Goal: Information Seeking & Learning: Learn about a topic

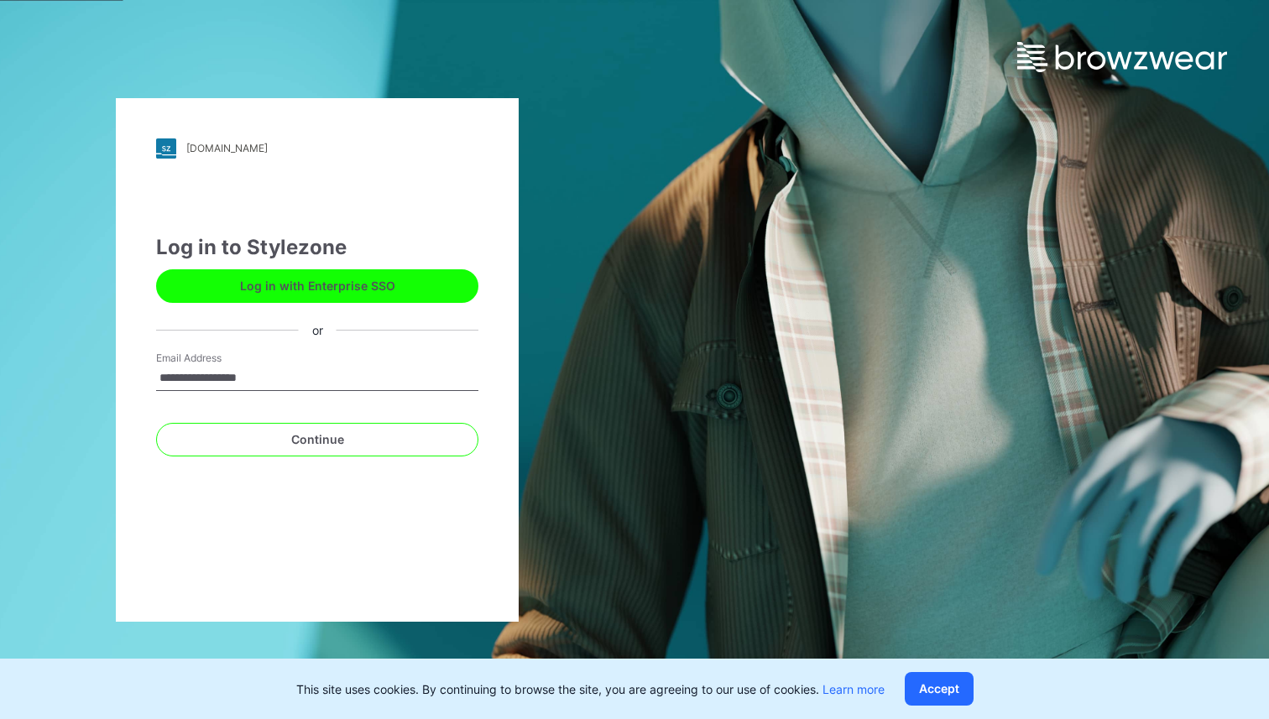
click at [420, 284] on button "Log in with Enterprise SSO" at bounding box center [317, 286] width 322 height 34
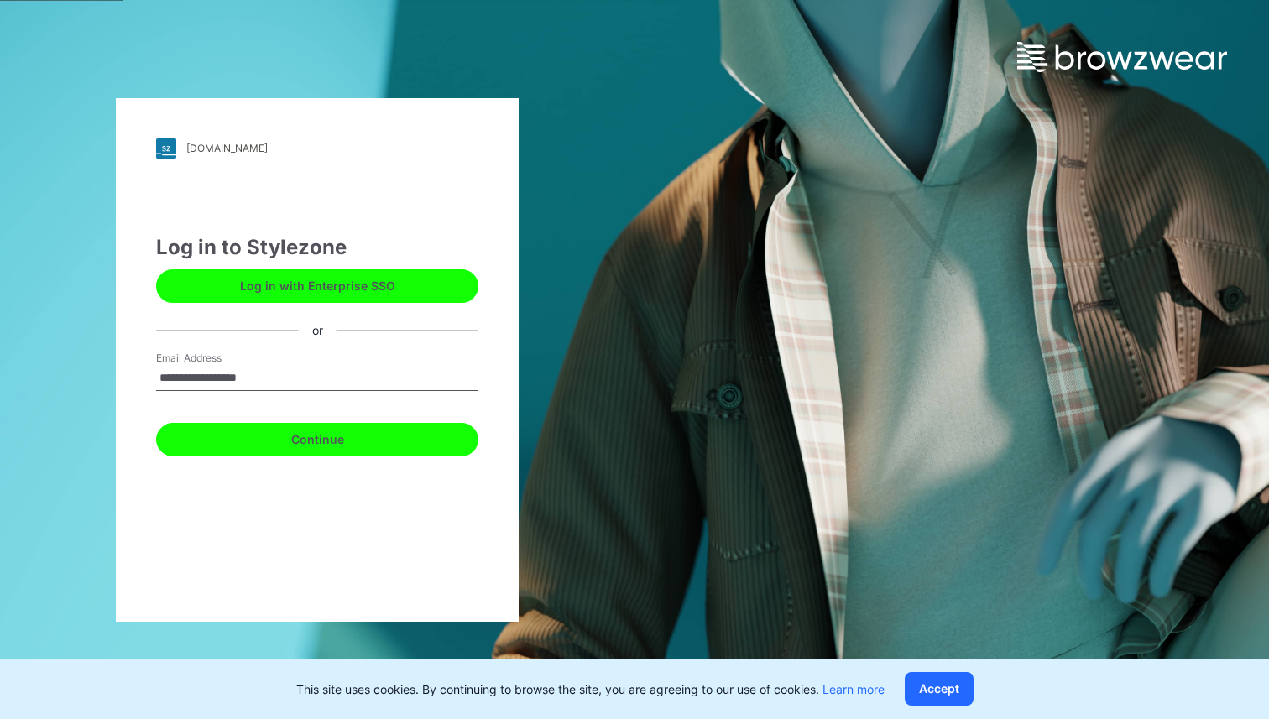
click at [336, 444] on button "Continue" at bounding box center [317, 440] width 322 height 34
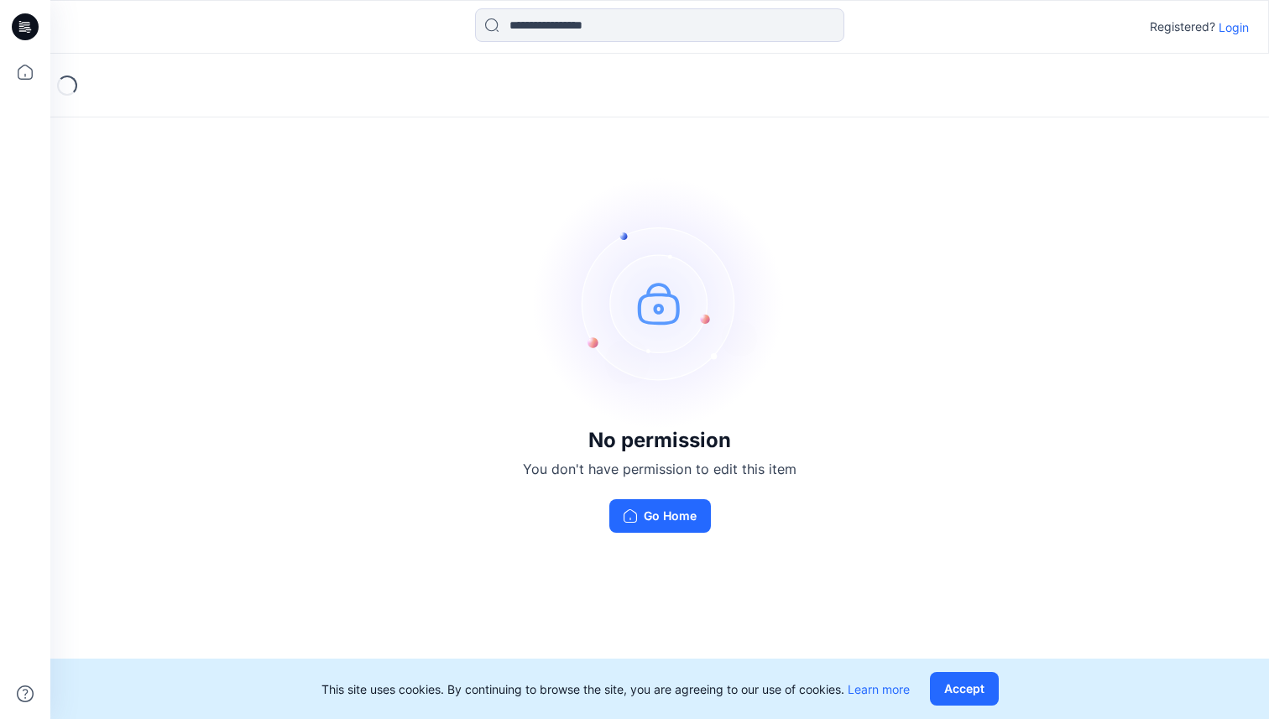
click at [1233, 20] on p "Login" at bounding box center [1233, 27] width 30 height 18
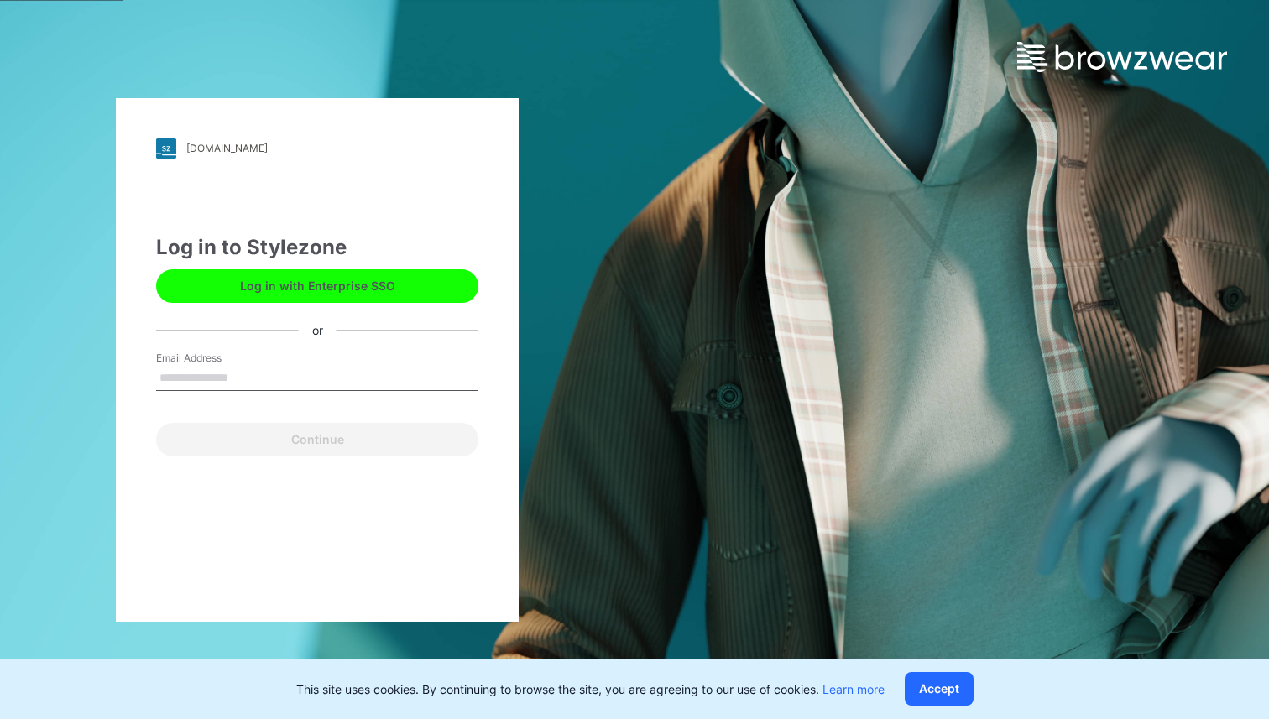
click at [246, 371] on input "Email Address" at bounding box center [317, 378] width 322 height 25
type input "**********"
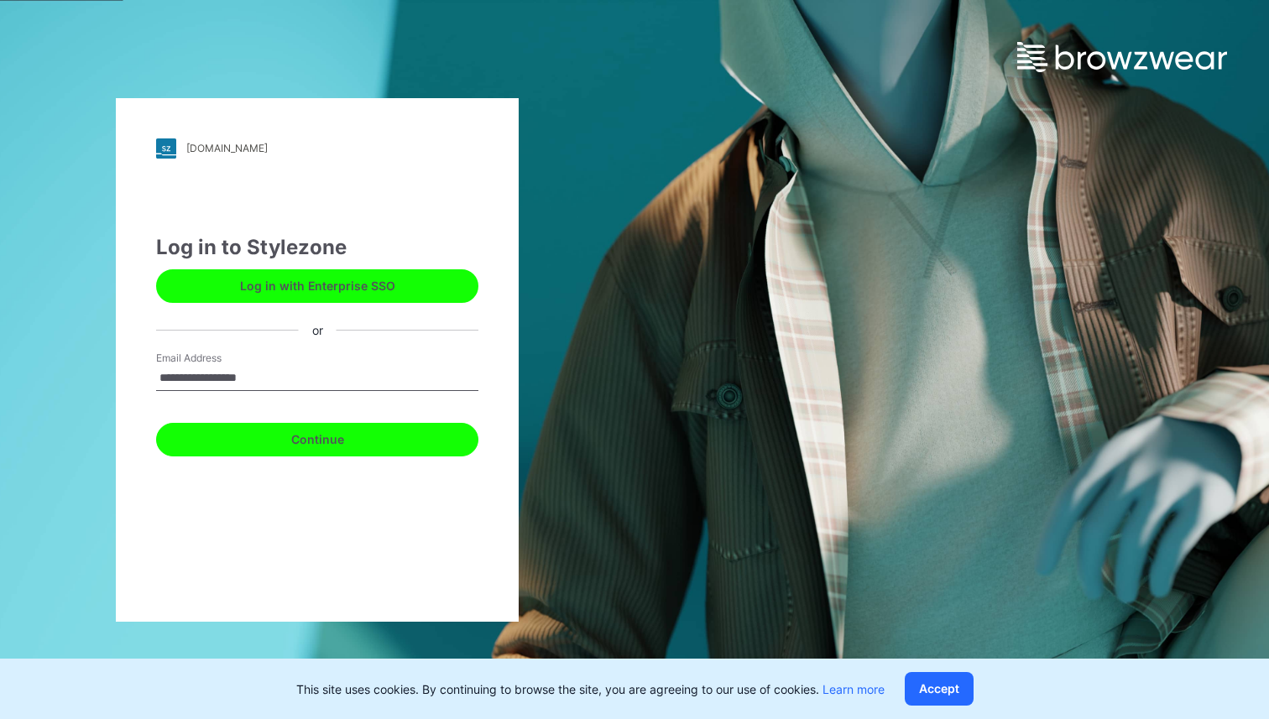
click at [261, 440] on button "Continue" at bounding box center [317, 440] width 322 height 34
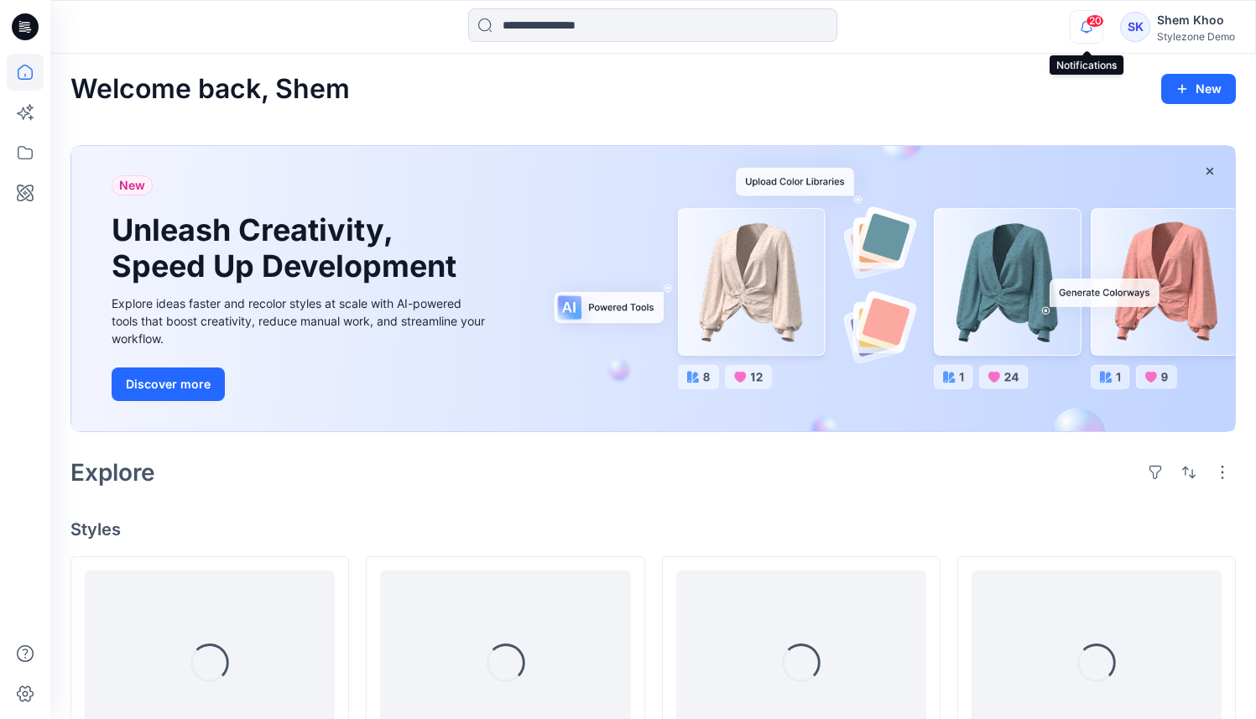
click at [1086, 30] on icon "button" at bounding box center [1087, 27] width 32 height 34
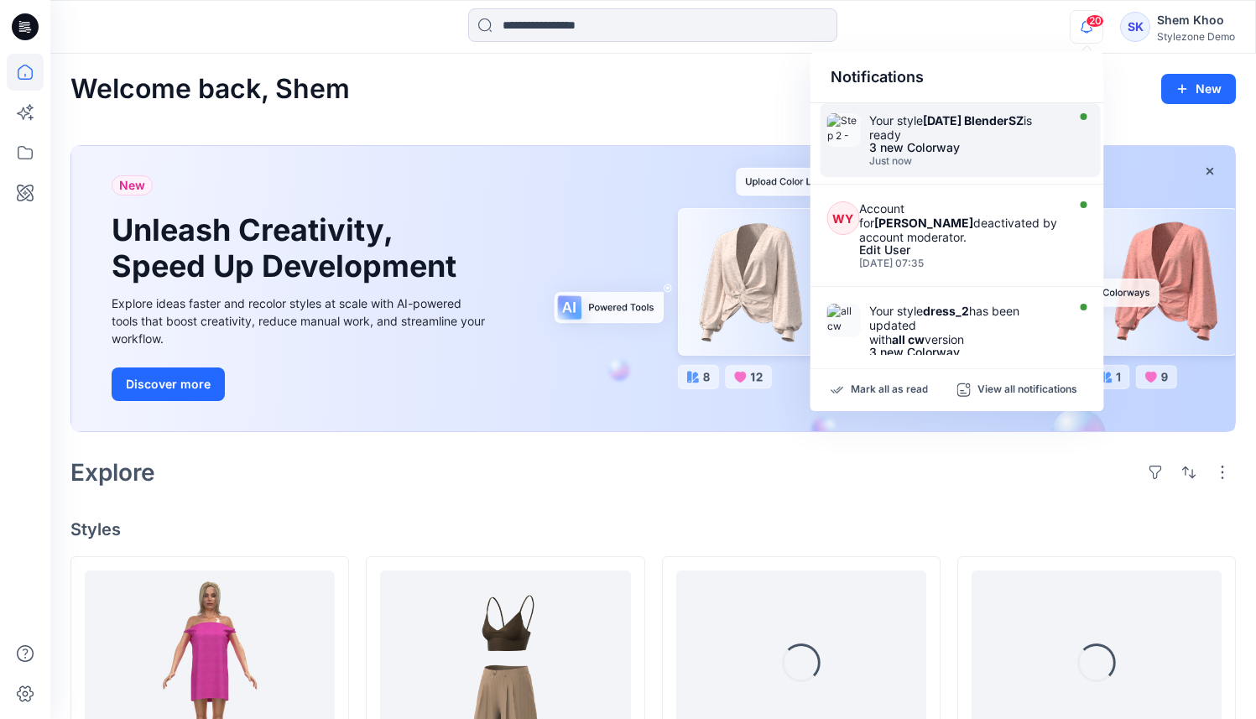
click at [960, 148] on div "3 new Colorway" at bounding box center [965, 148] width 193 height 12
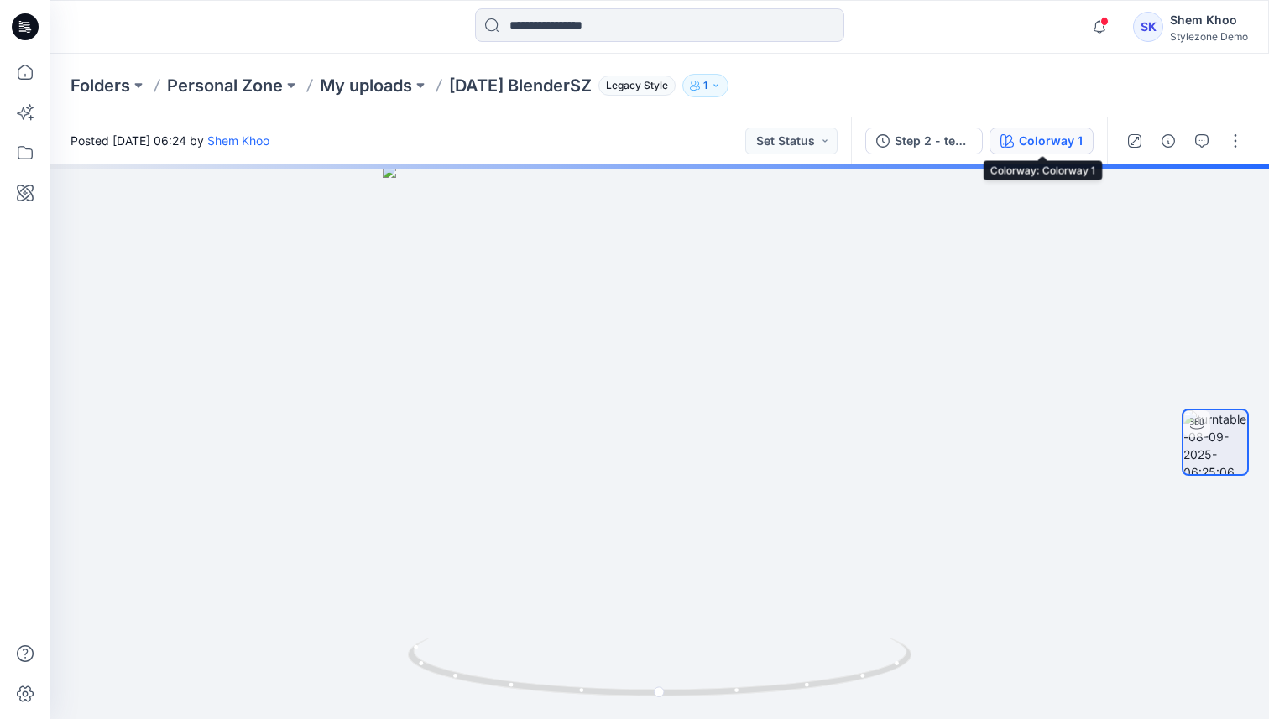
click at [1066, 146] on div "Colorway 1" at bounding box center [1051, 141] width 64 height 18
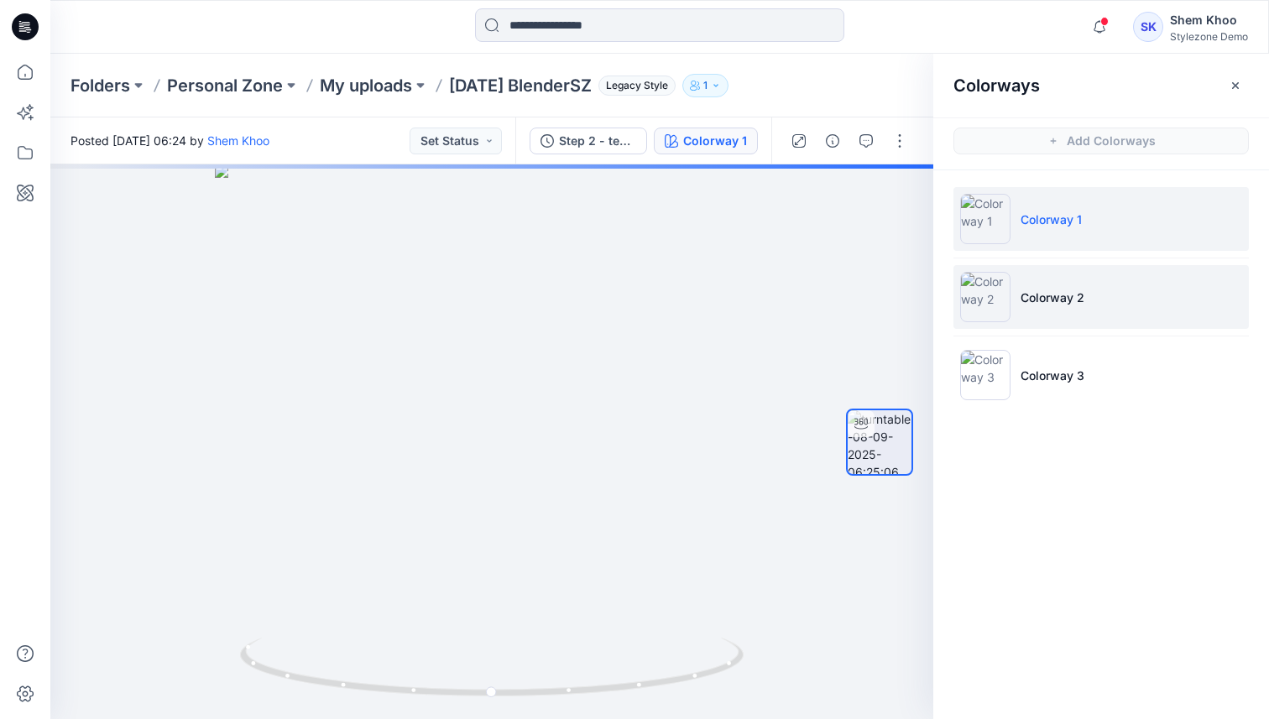
click at [1036, 285] on li "Colorway 2" at bounding box center [1100, 297] width 295 height 64
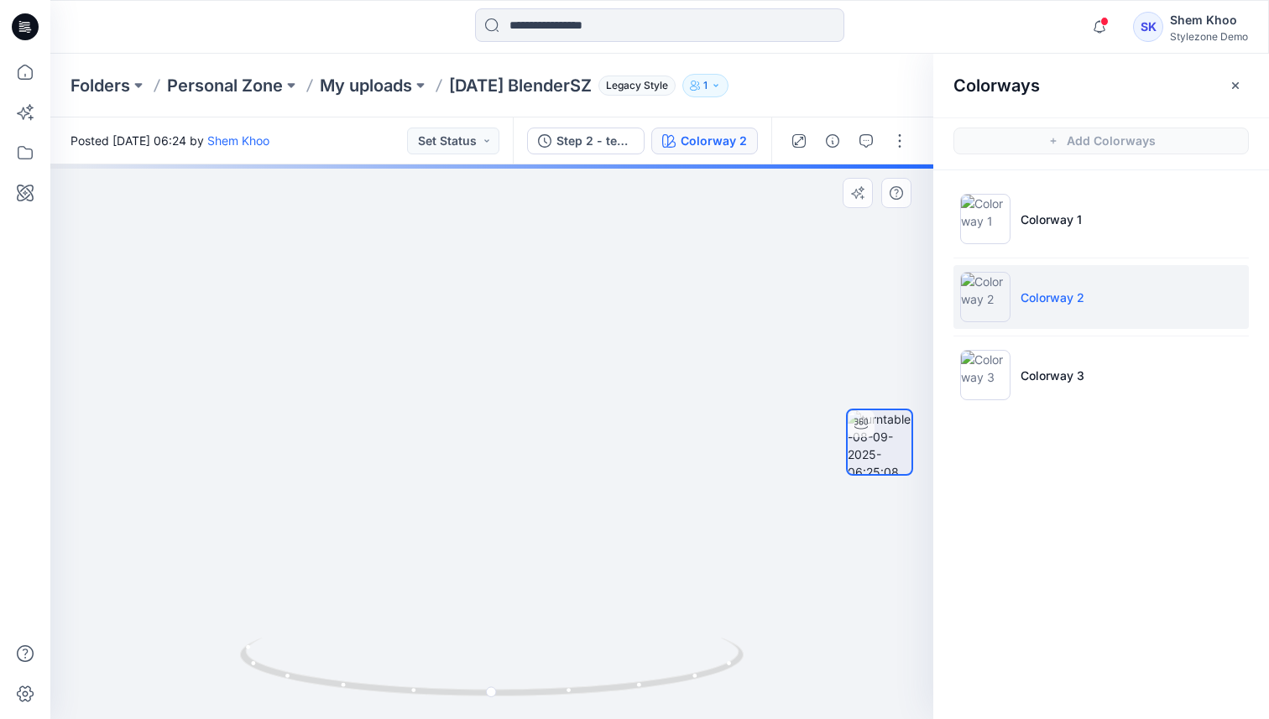
drag, startPoint x: 611, startPoint y: 461, endPoint x: 467, endPoint y: 415, distance: 151.8
click at [467, 415] on img at bounding box center [73, 105] width 1822 height 1227
drag, startPoint x: 493, startPoint y: 696, endPoint x: 19, endPoint y: 671, distance: 474.7
click at [19, 671] on div "Notifications Your style 2025.2.1 BlenderSZ is ready 3 new Colorway Just now WY…" at bounding box center [634, 359] width 1269 height 719
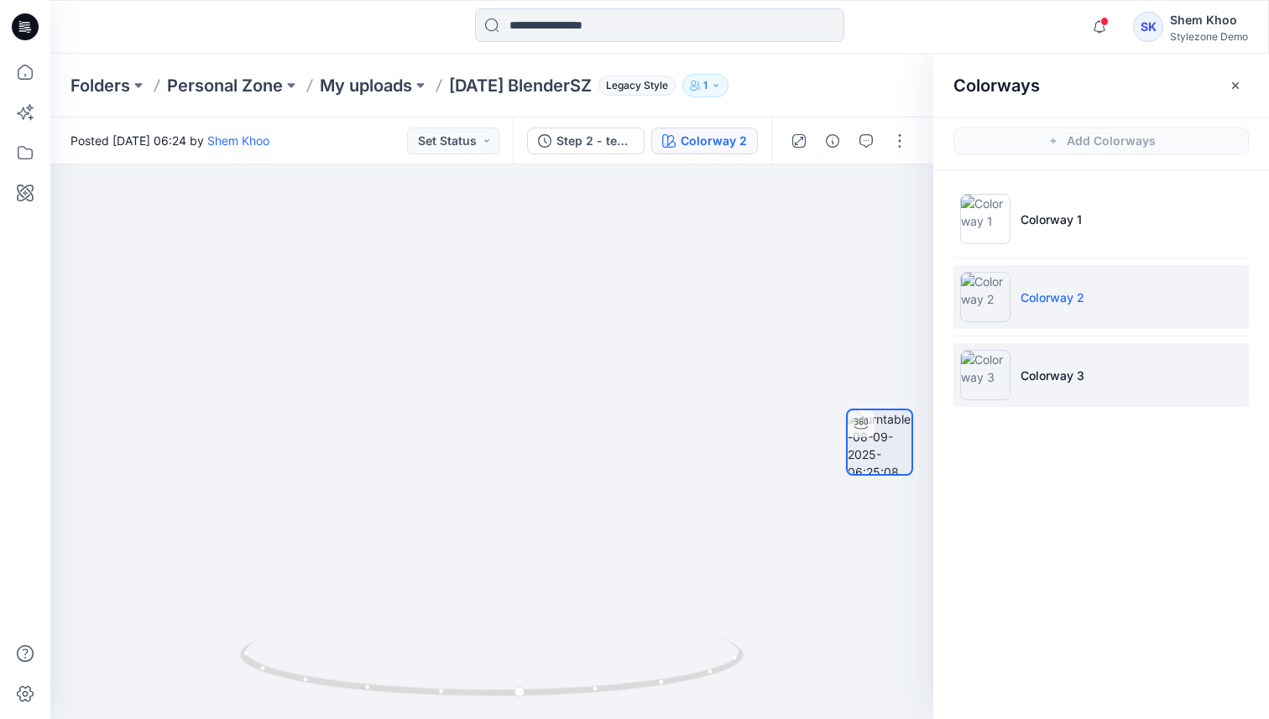
click at [1043, 402] on li "Colorway 3" at bounding box center [1100, 375] width 295 height 64
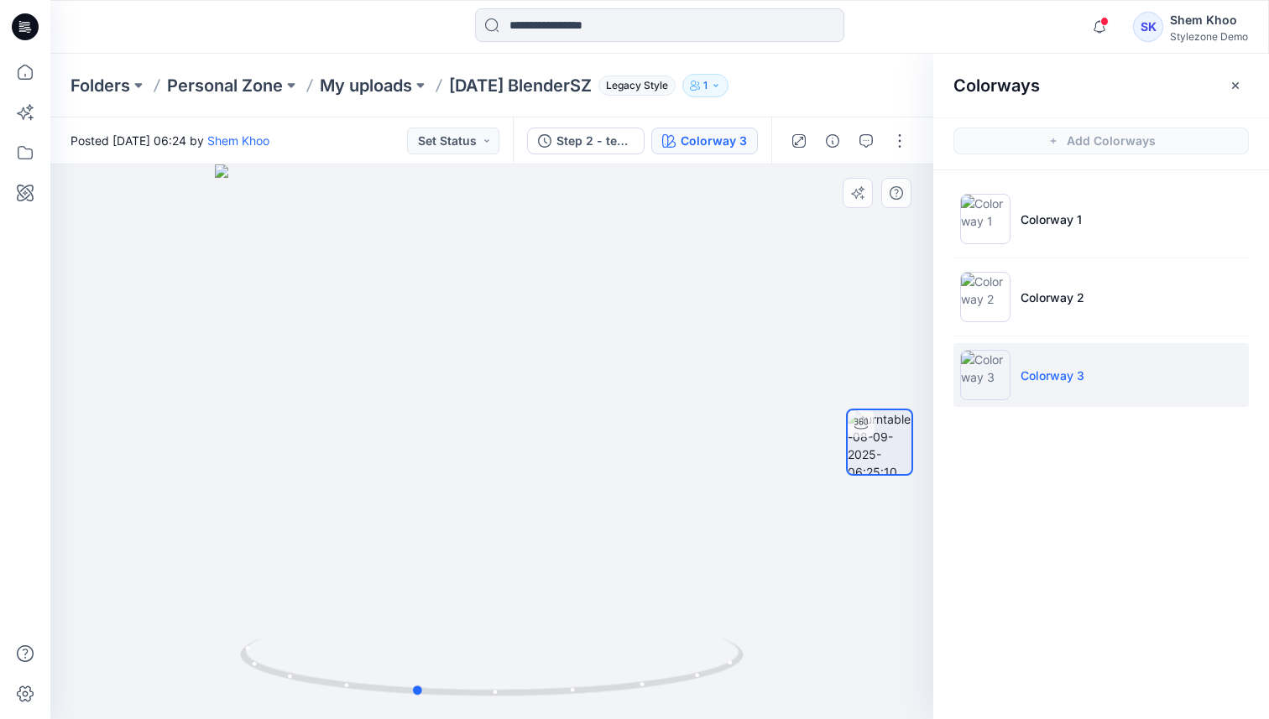
drag, startPoint x: 493, startPoint y: 692, endPoint x: 921, endPoint y: 673, distance: 429.2
click at [921, 673] on div at bounding box center [491, 441] width 883 height 555
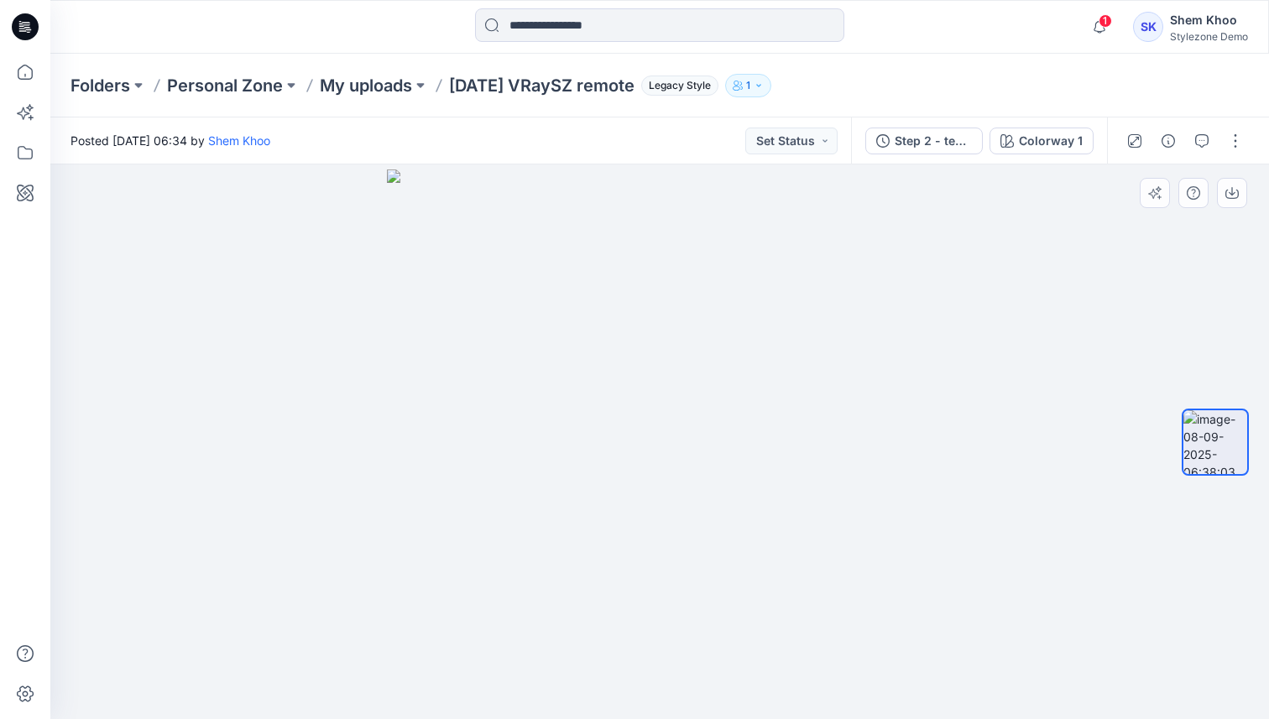
click at [882, 423] on img at bounding box center [659, 444] width 545 height 550
click at [1036, 147] on div "Colorway 1" at bounding box center [1051, 141] width 64 height 18
